Goal: Find specific page/section: Find specific page/section

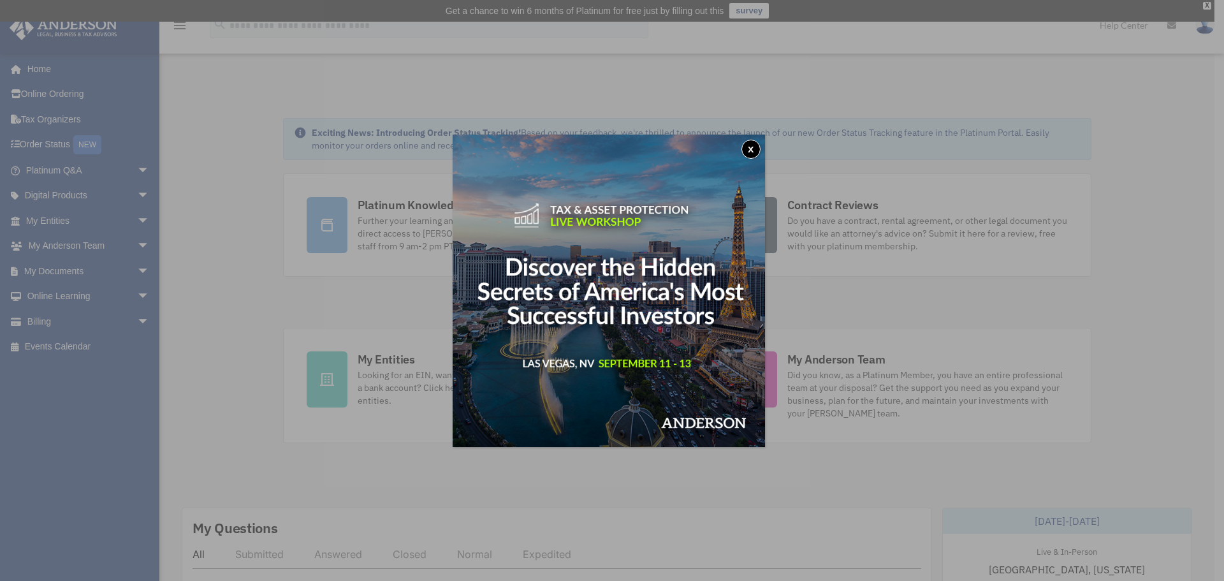
click at [751, 148] on button "x" at bounding box center [750, 149] width 19 height 19
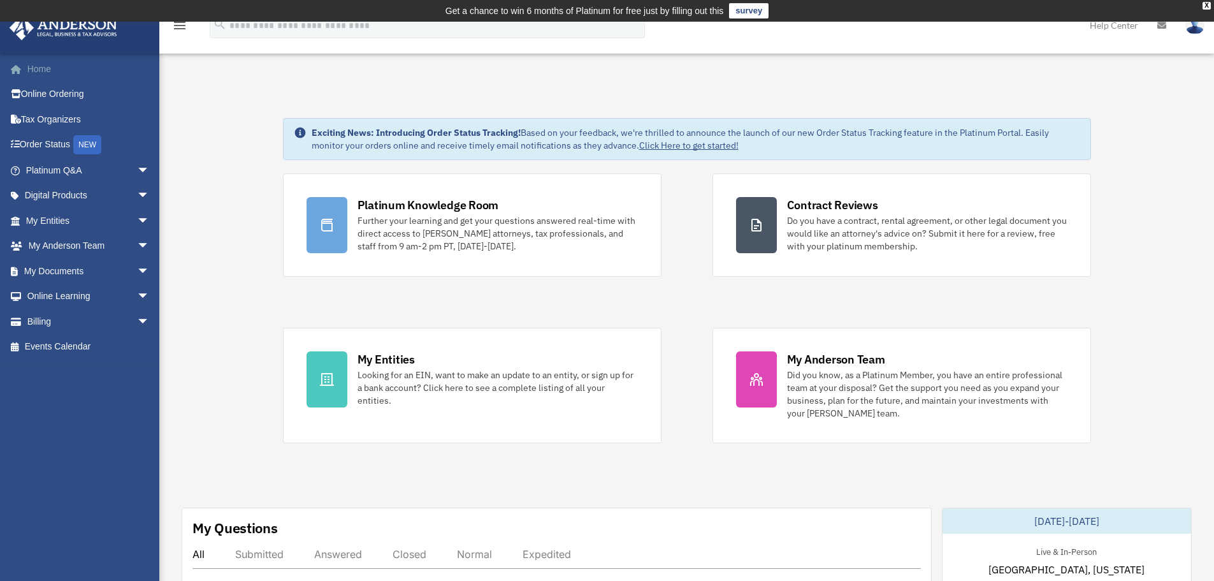
click at [50, 72] on link "Home" at bounding box center [89, 68] width 160 height 25
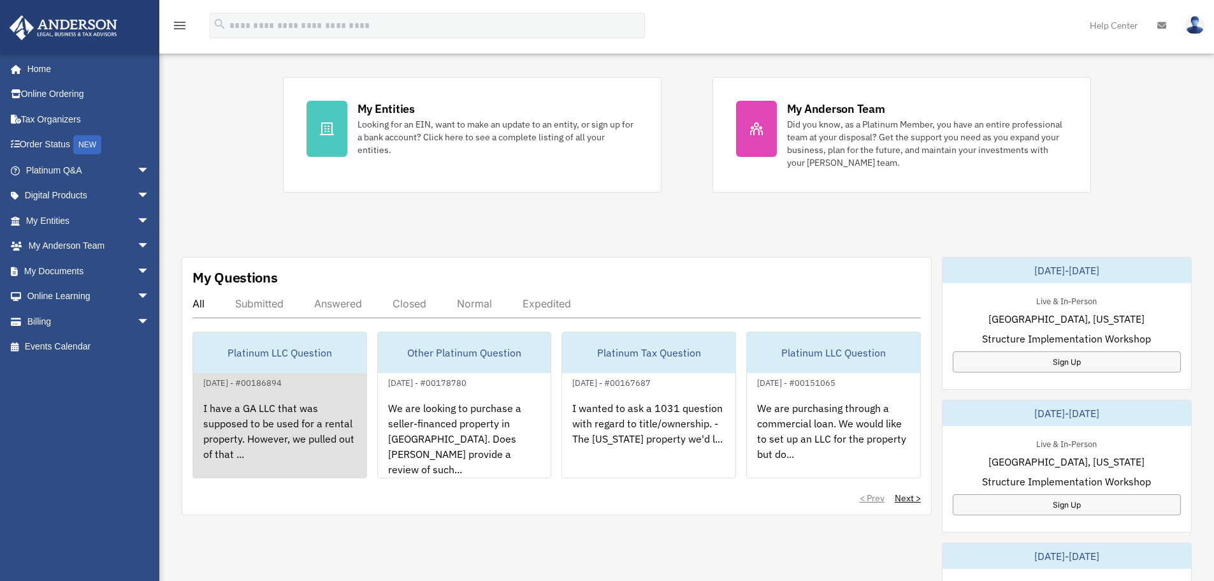
scroll to position [382, 0]
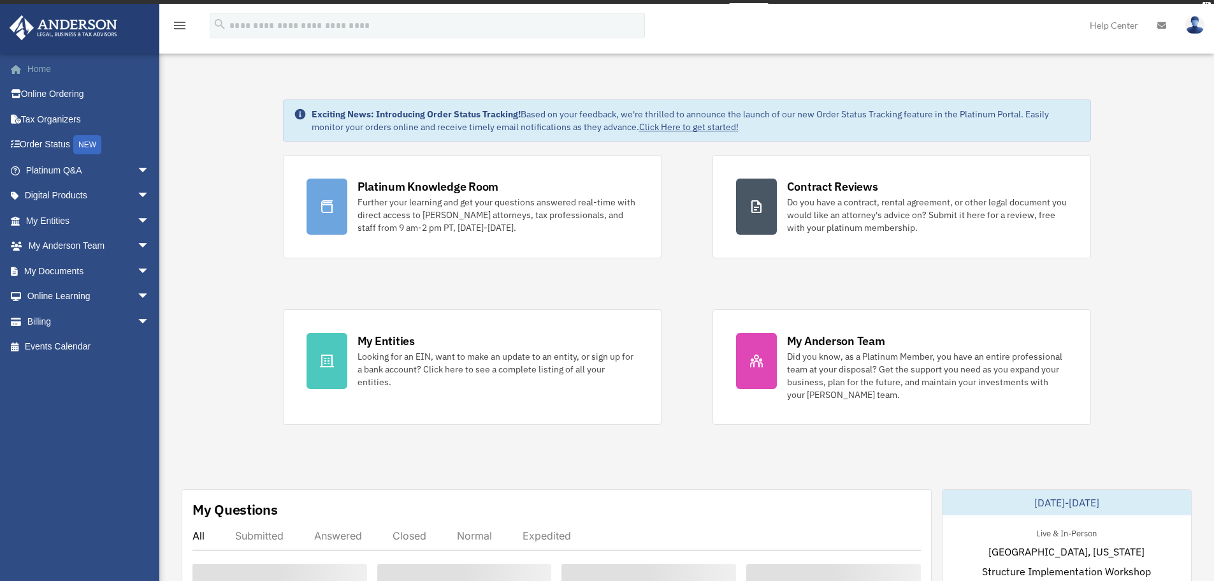
click at [34, 67] on link "Home" at bounding box center [89, 68] width 160 height 25
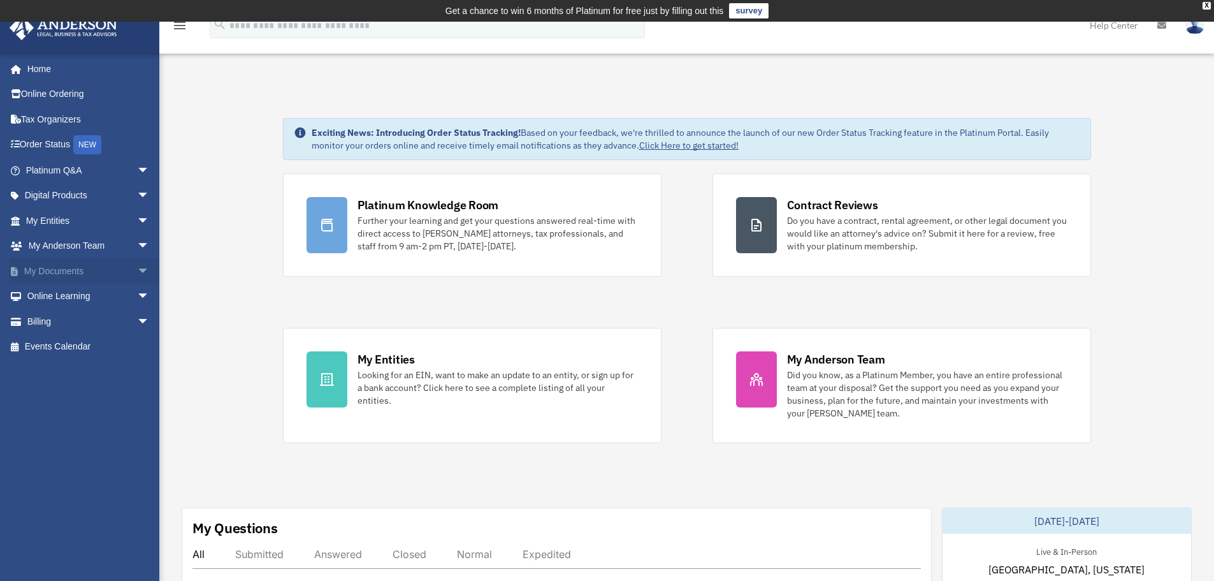
click at [47, 273] on link "My Documents arrow_drop_down" at bounding box center [89, 270] width 160 height 25
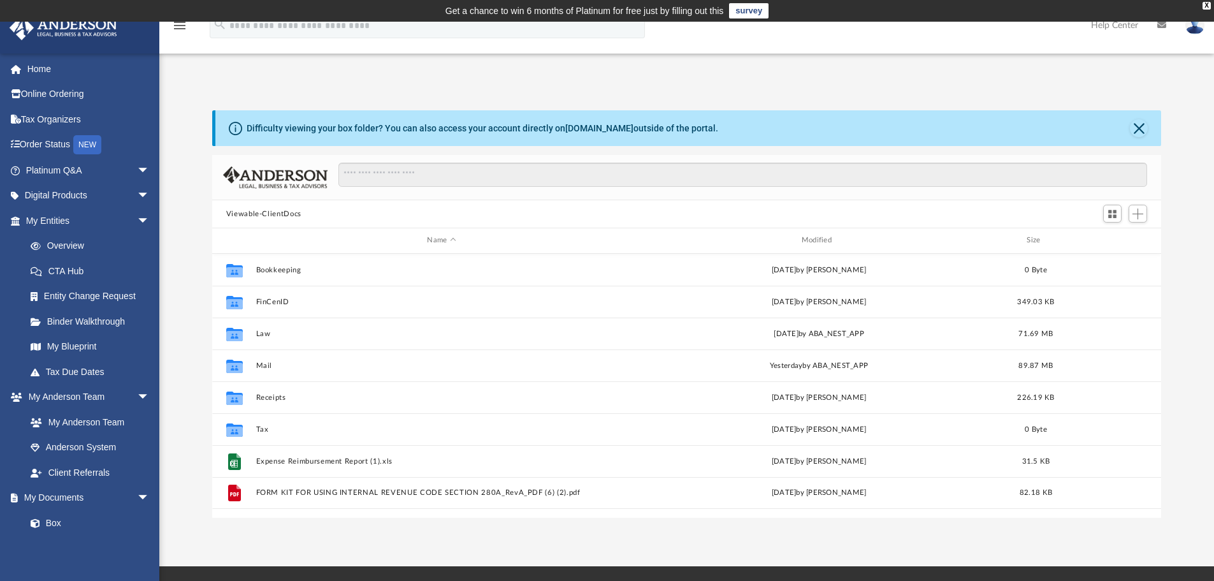
scroll to position [280, 940]
